Goal: Task Accomplishment & Management: Use online tool/utility

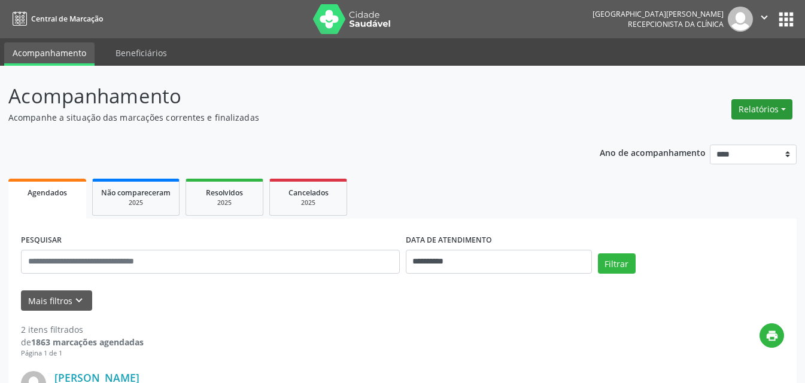
click at [750, 105] on button "Relatórios" at bounding box center [761, 109] width 61 height 20
click at [708, 136] on link "Agendamentos" at bounding box center [728, 135] width 129 height 17
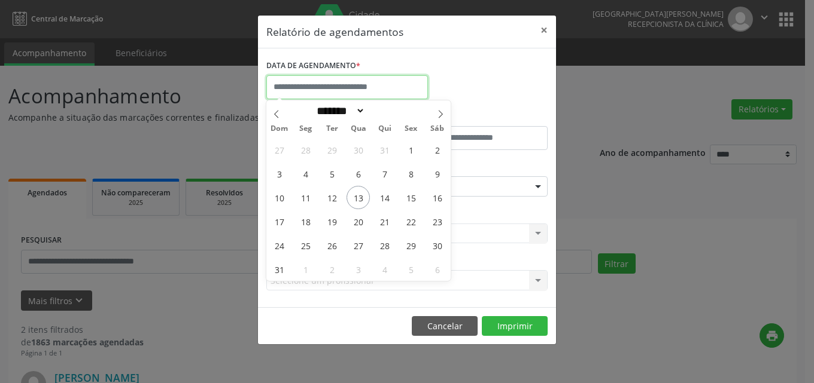
click at [333, 82] on input "text" at bounding box center [347, 87] width 162 height 24
click at [355, 194] on span "13" at bounding box center [357, 197] width 23 height 23
type input "**********"
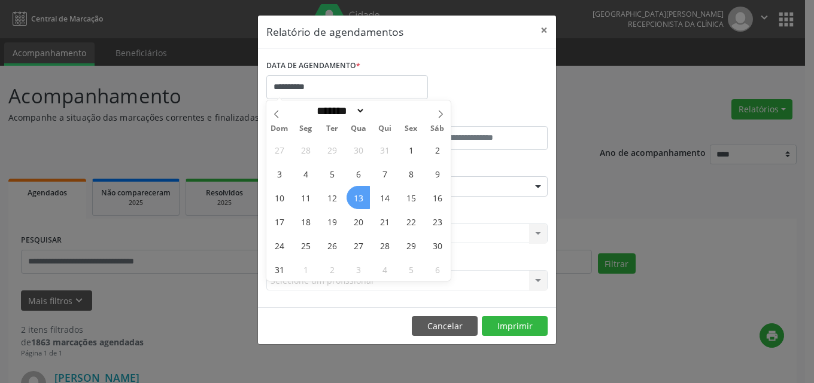
click at [355, 193] on span "13" at bounding box center [357, 197] width 23 height 23
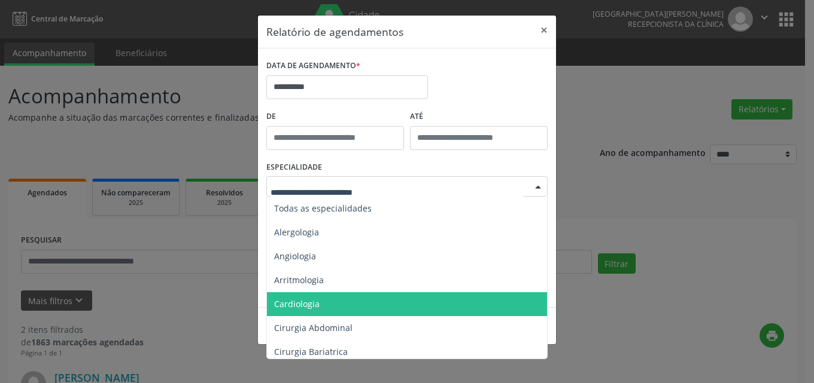
click at [290, 304] on span "Cardiologia" at bounding box center [296, 303] width 45 height 11
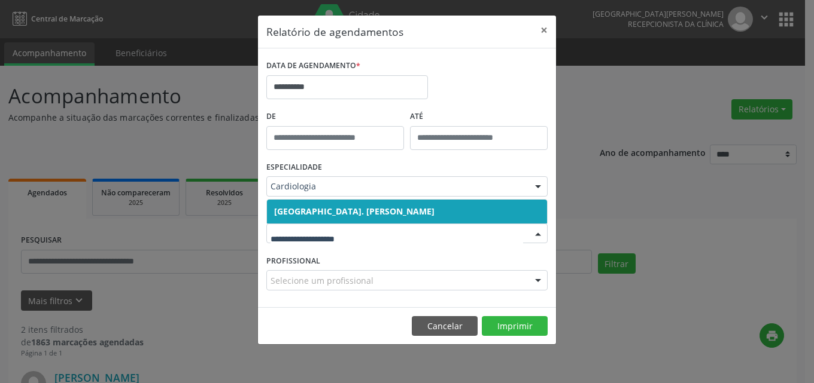
click at [317, 205] on span "[GEOGRAPHIC_DATA]. [PERSON_NAME]" at bounding box center [407, 212] width 280 height 24
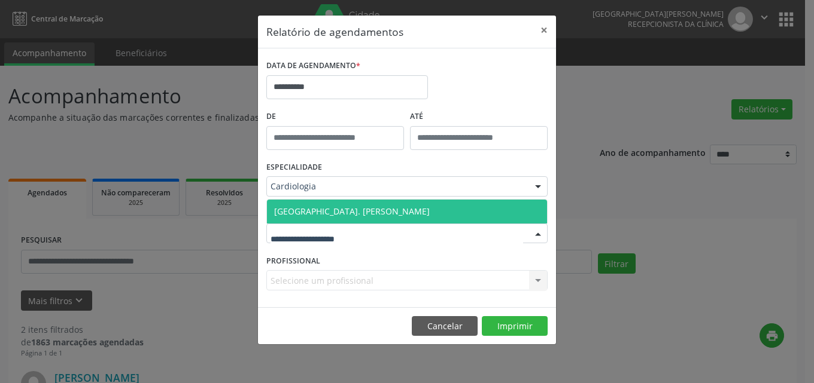
click at [310, 201] on span "[GEOGRAPHIC_DATA]. [PERSON_NAME]" at bounding box center [407, 212] width 280 height 24
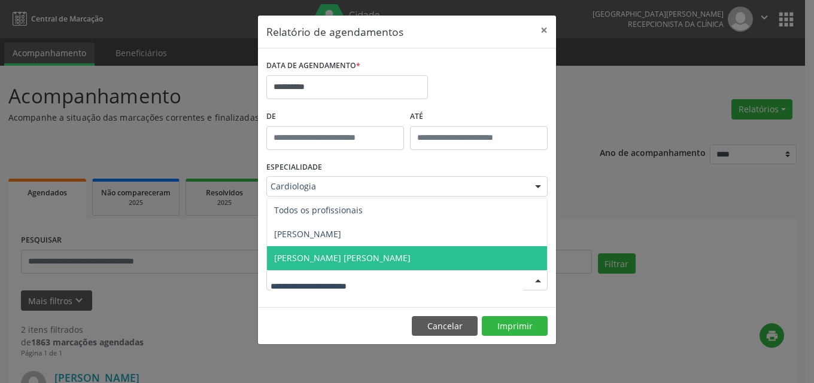
click at [307, 262] on span "[PERSON_NAME] [PERSON_NAME]" at bounding box center [342, 257] width 136 height 11
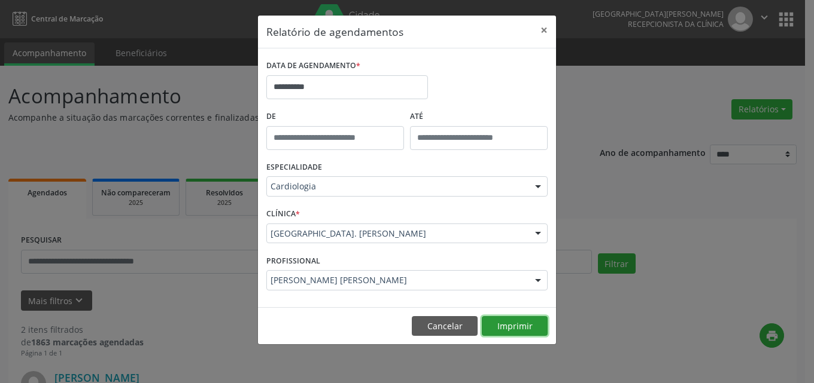
click at [511, 328] on button "Imprimir" at bounding box center [515, 326] width 66 height 20
